Goal: Information Seeking & Learning: Learn about a topic

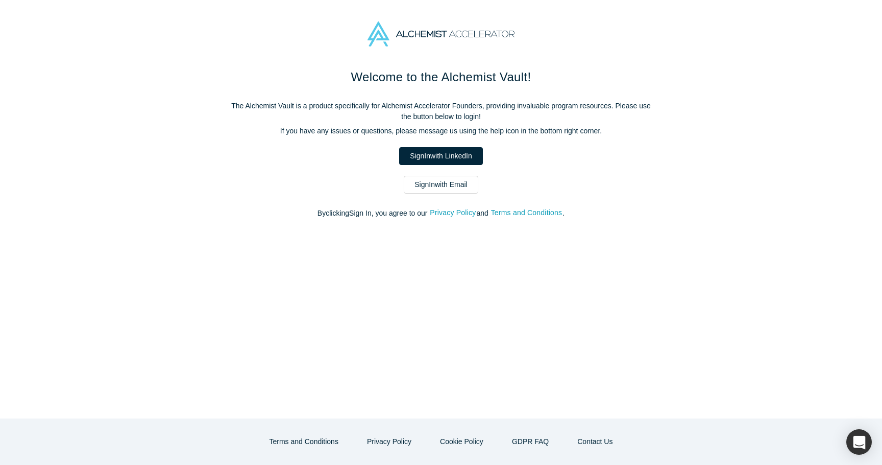
click at [427, 180] on link "Sign In with Email" at bounding box center [441, 185] width 75 height 18
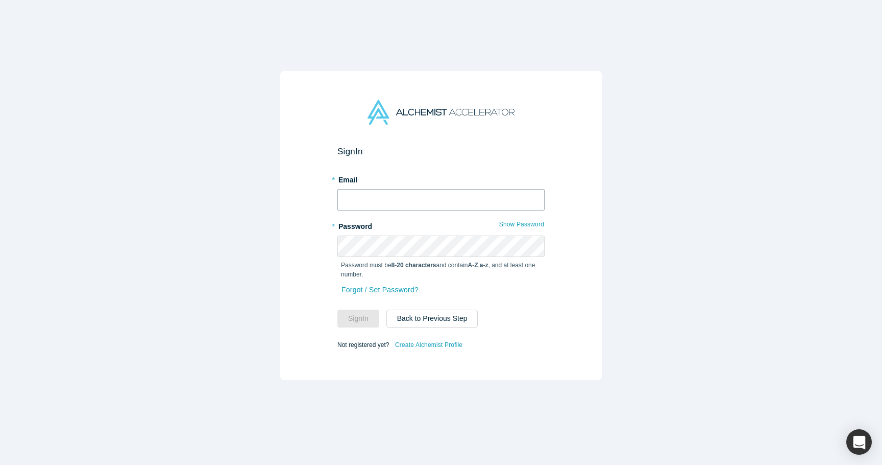
click at [418, 197] on input "text" at bounding box center [441, 199] width 207 height 21
type input "[PERSON_NAME][EMAIL_ADDRESS][DOMAIN_NAME]"
click at [367, 313] on button "Sign In" at bounding box center [359, 318] width 42 height 18
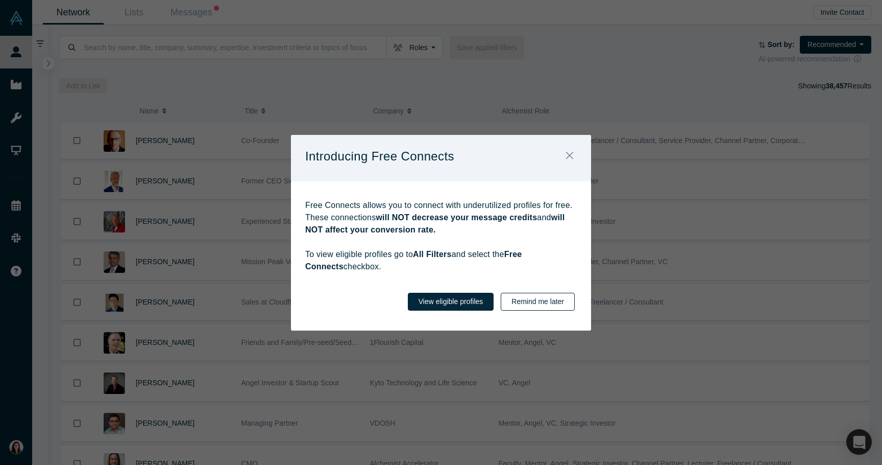
click at [555, 296] on button "Remind me later" at bounding box center [538, 302] width 74 height 18
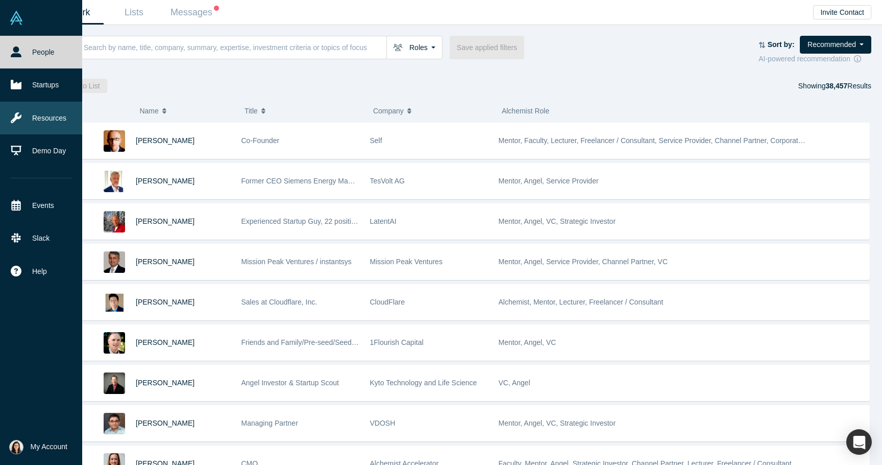
click at [20, 117] on icon at bounding box center [16, 117] width 11 height 11
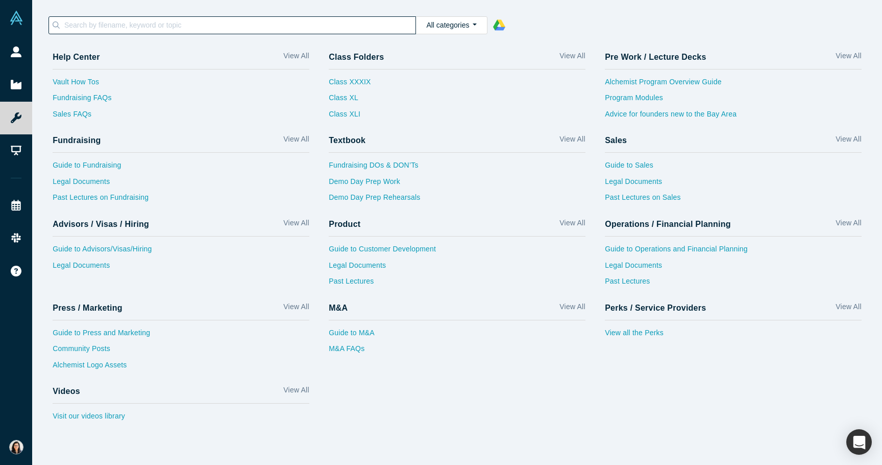
click at [179, 21] on input at bounding box center [239, 24] width 353 height 13
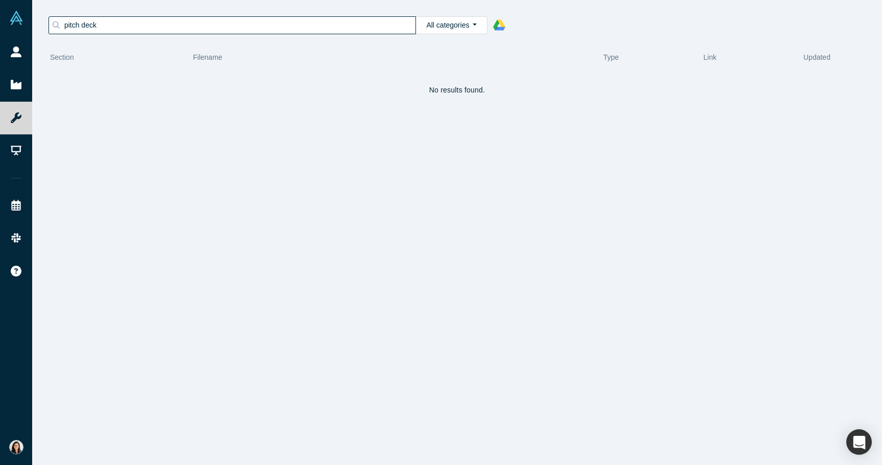
type input "pitch deck"
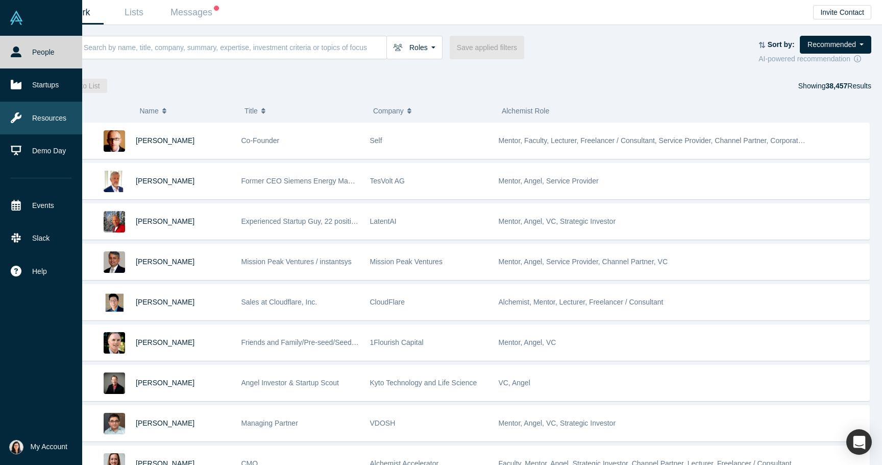
click at [30, 115] on link "Resources" at bounding box center [41, 118] width 82 height 33
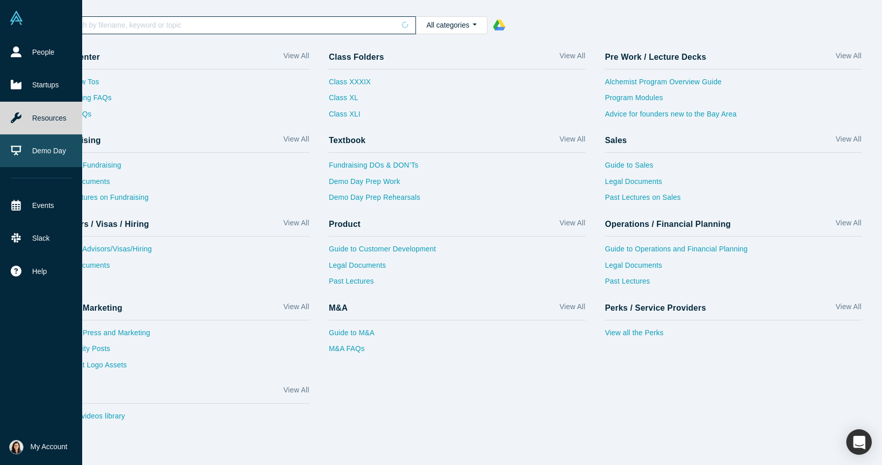
click at [37, 151] on link "Demo Day" at bounding box center [41, 150] width 82 height 33
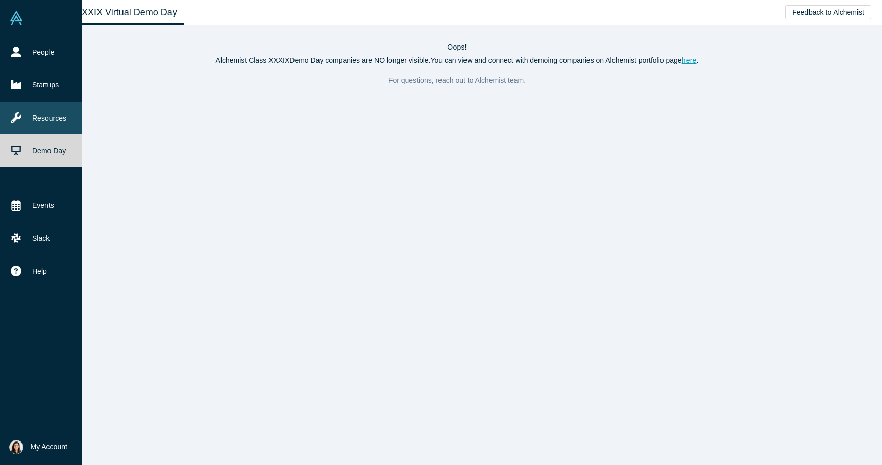
click at [44, 116] on link "Resources" at bounding box center [41, 118] width 82 height 33
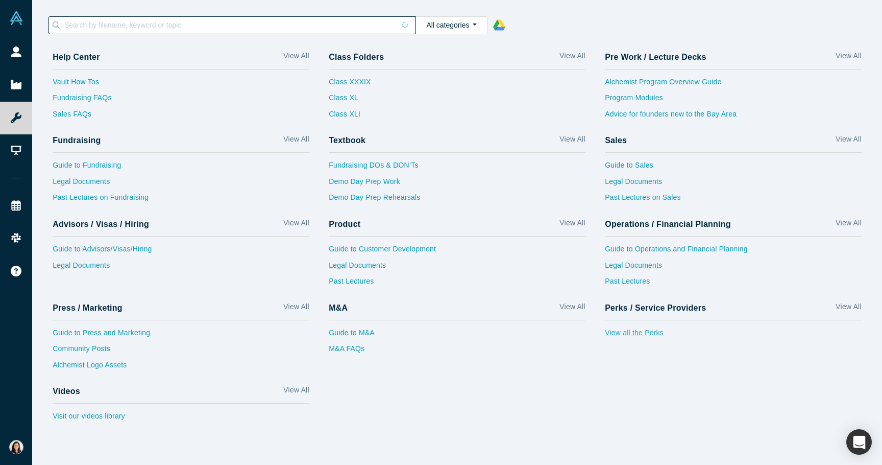
click at [631, 332] on link "View all the Perks" at bounding box center [733, 335] width 257 height 16
